Goal: Task Accomplishment & Management: Use online tool/utility

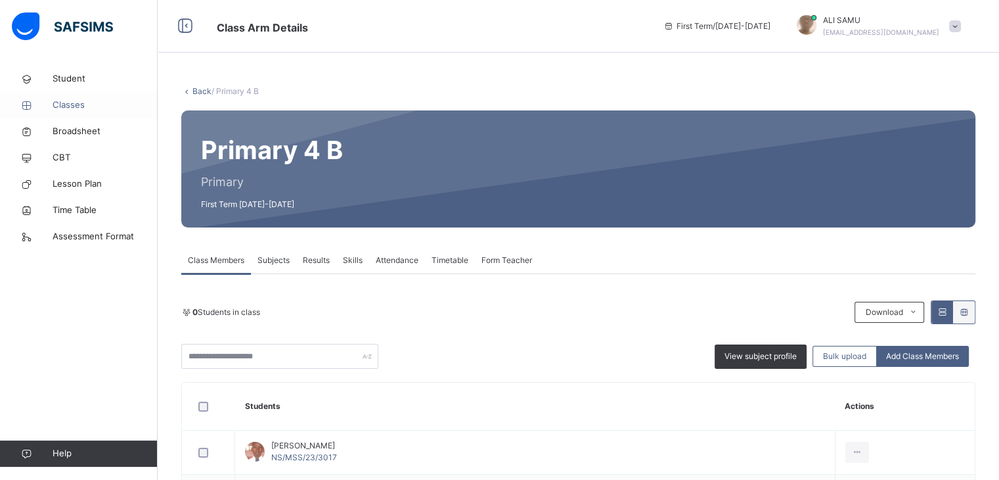
click at [62, 102] on span "Classes" at bounding box center [105, 105] width 105 height 13
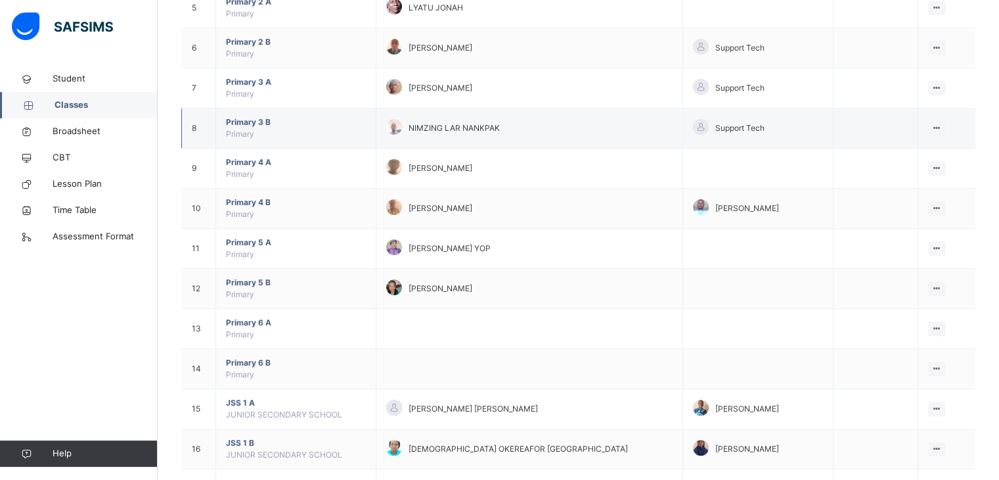
scroll to position [360, 0]
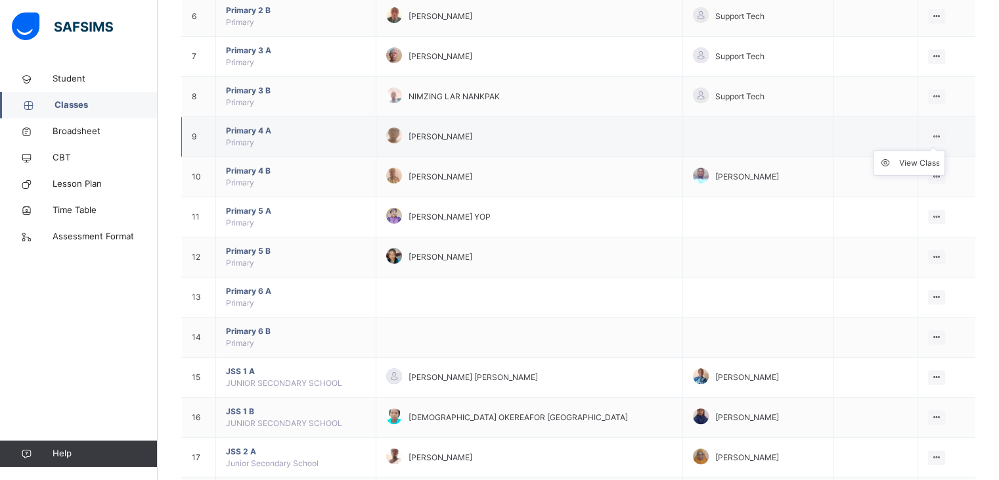
click at [940, 133] on icon at bounding box center [936, 136] width 11 height 10
click at [930, 158] on div "View Class" at bounding box center [919, 162] width 41 height 13
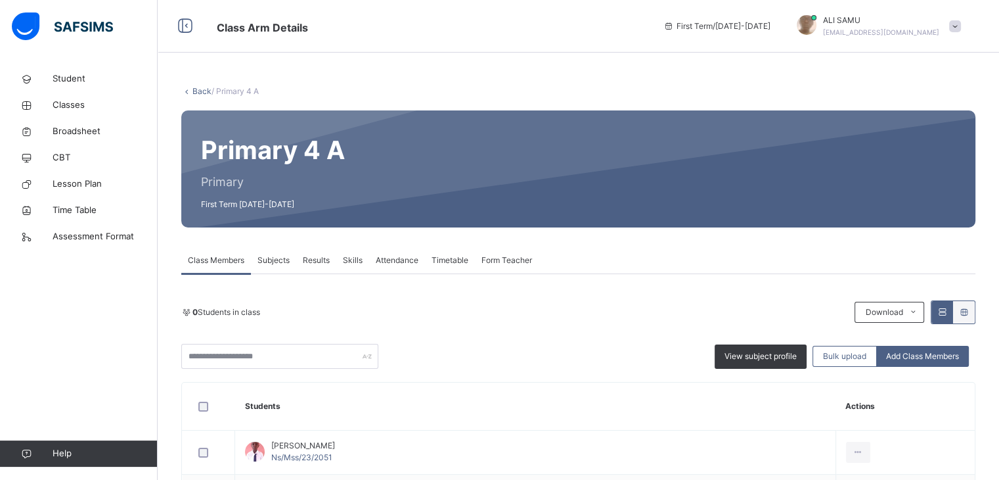
click at [390, 256] on span "Attendance" at bounding box center [397, 260] width 43 height 12
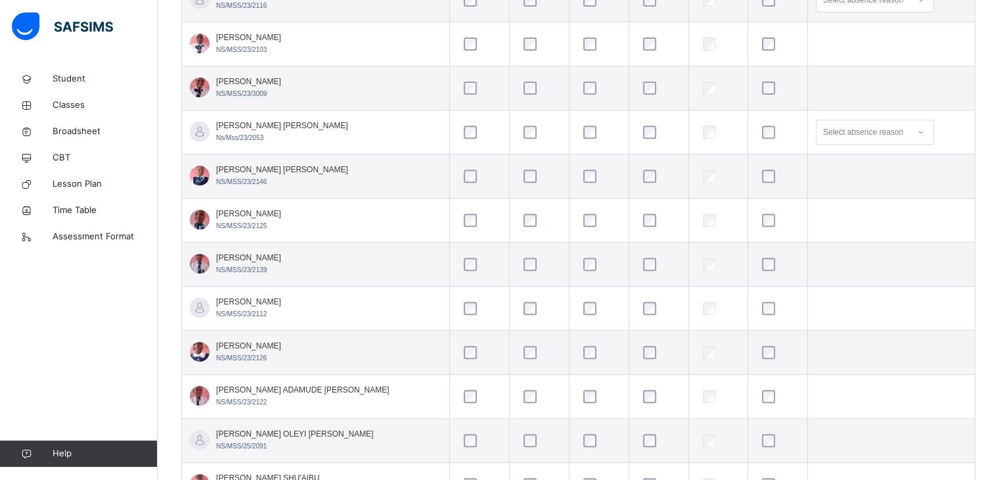
scroll to position [501, 0]
click at [510, 246] on td at bounding box center [540, 263] width 60 height 44
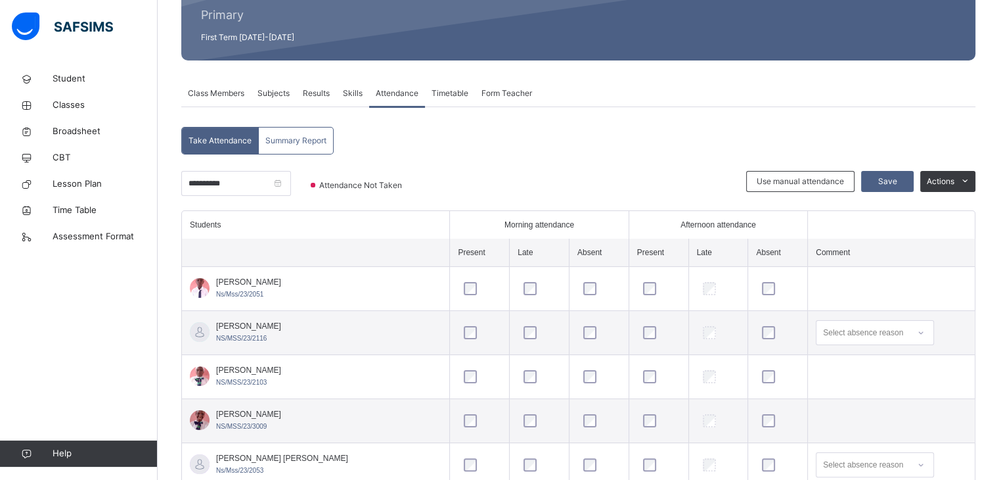
scroll to position [164, 0]
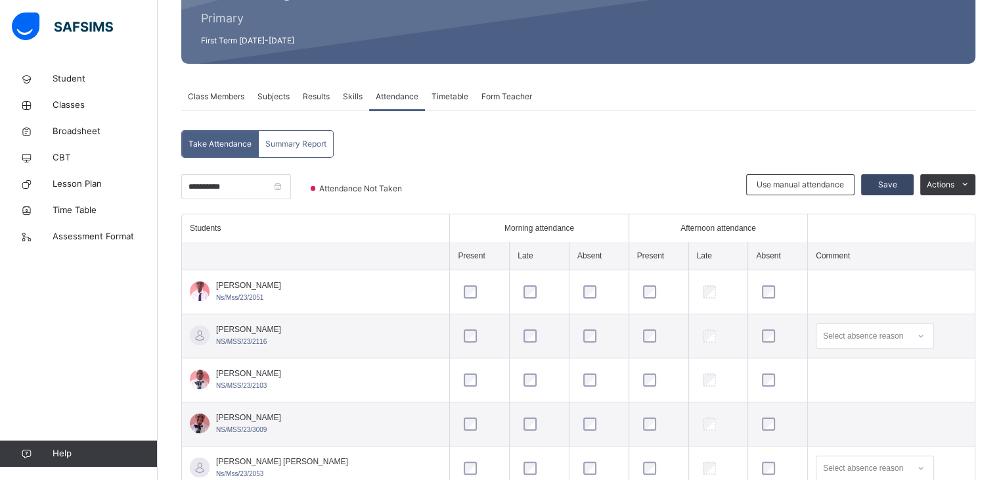
click at [899, 182] on span "Save" at bounding box center [887, 185] width 33 height 12
click at [898, 182] on span "Save" at bounding box center [887, 185] width 33 height 12
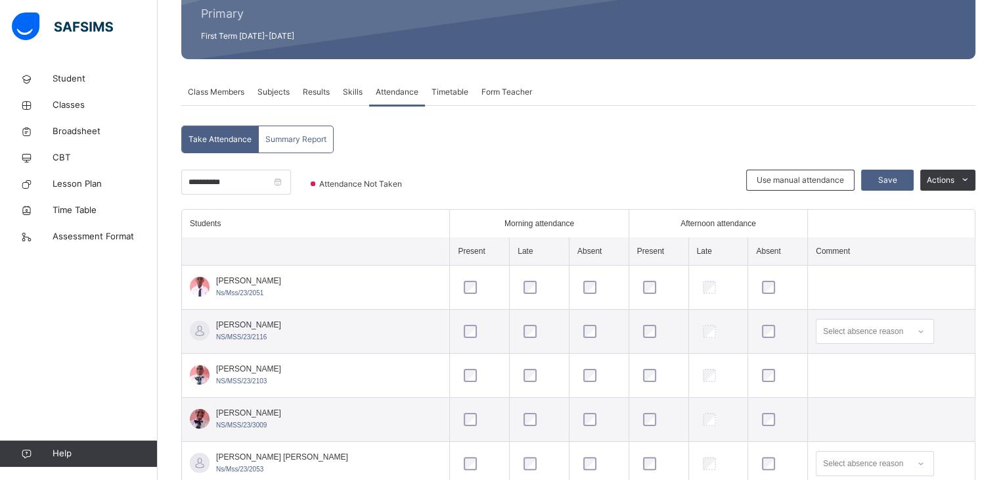
scroll to position [168, 0]
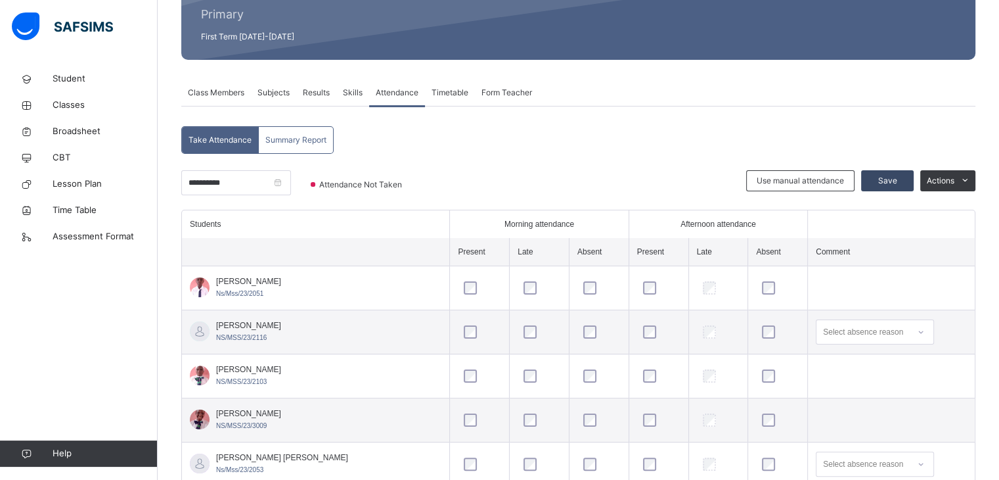
click at [887, 177] on span "Save" at bounding box center [887, 181] width 33 height 12
click at [901, 177] on span "Save" at bounding box center [887, 181] width 33 height 12
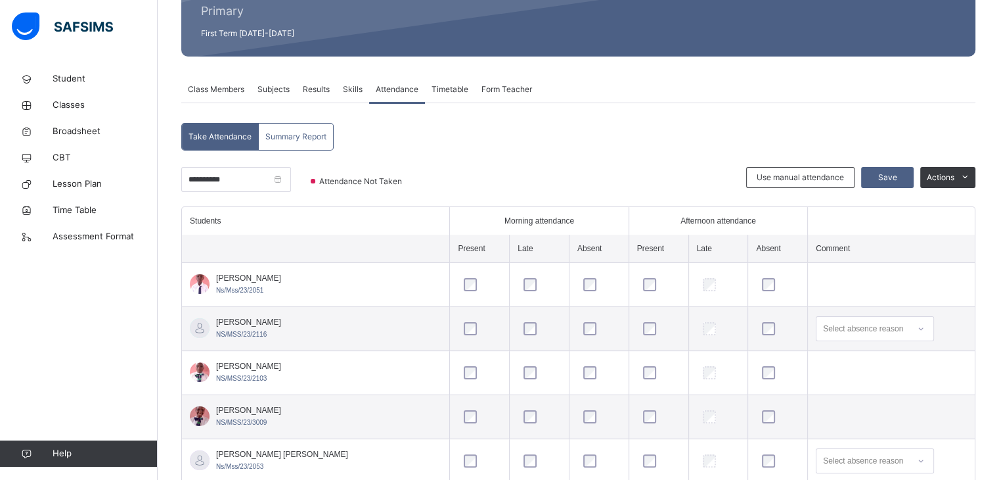
scroll to position [0, 0]
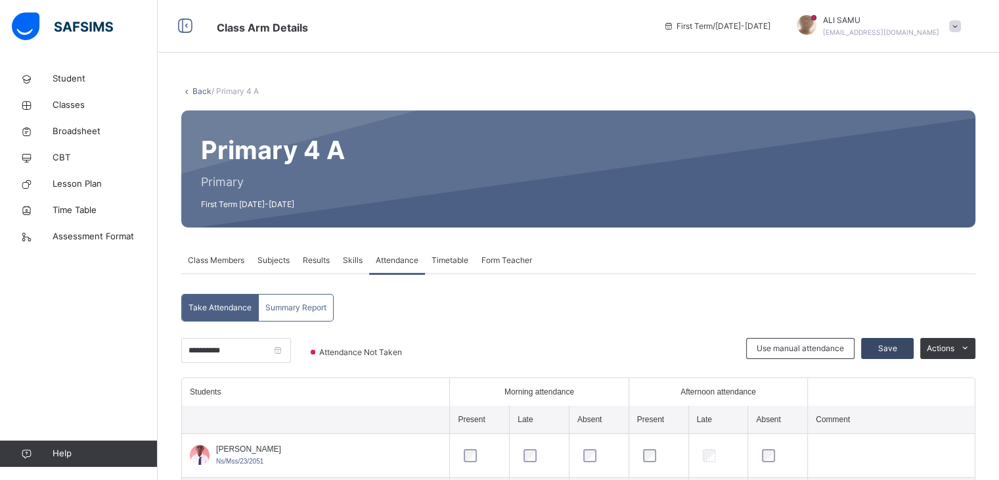
click at [896, 344] on span "Save" at bounding box center [887, 348] width 33 height 12
